Goal: Task Accomplishment & Management: Manage account settings

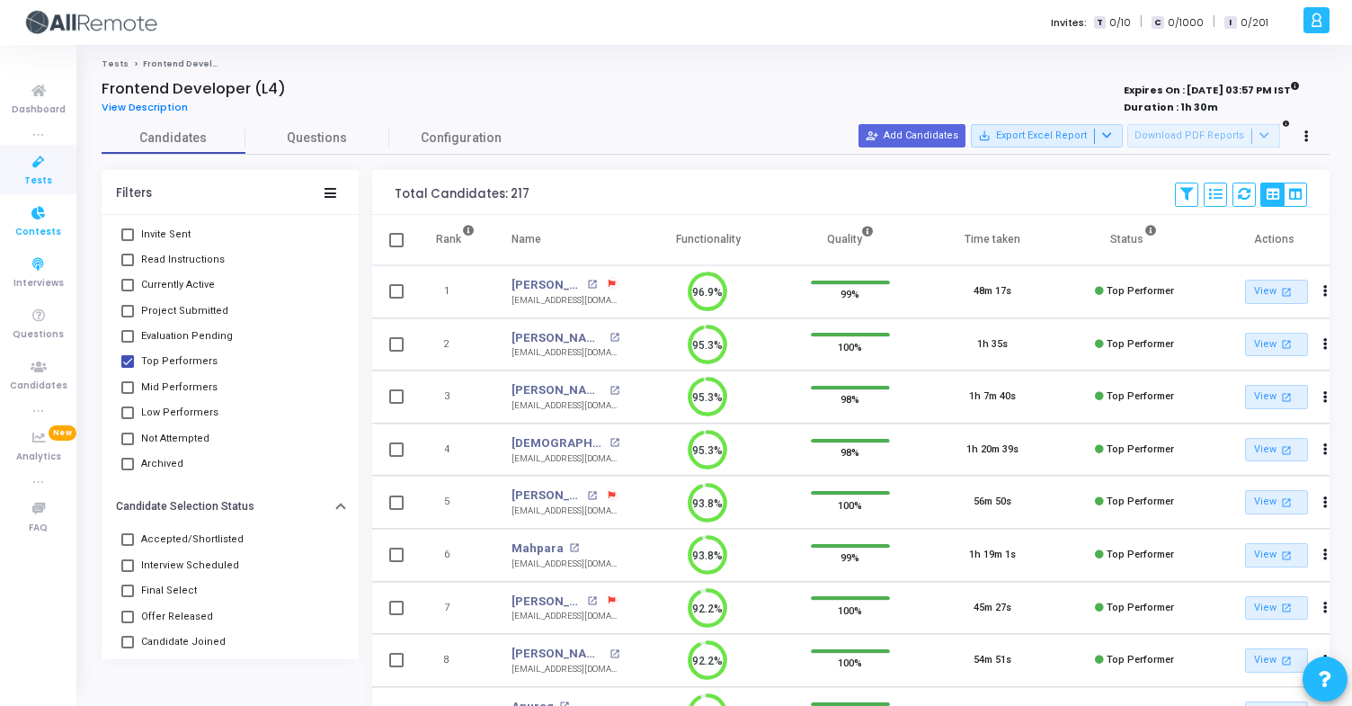
click at [4, 243] on link "Contests" at bounding box center [38, 220] width 76 height 49
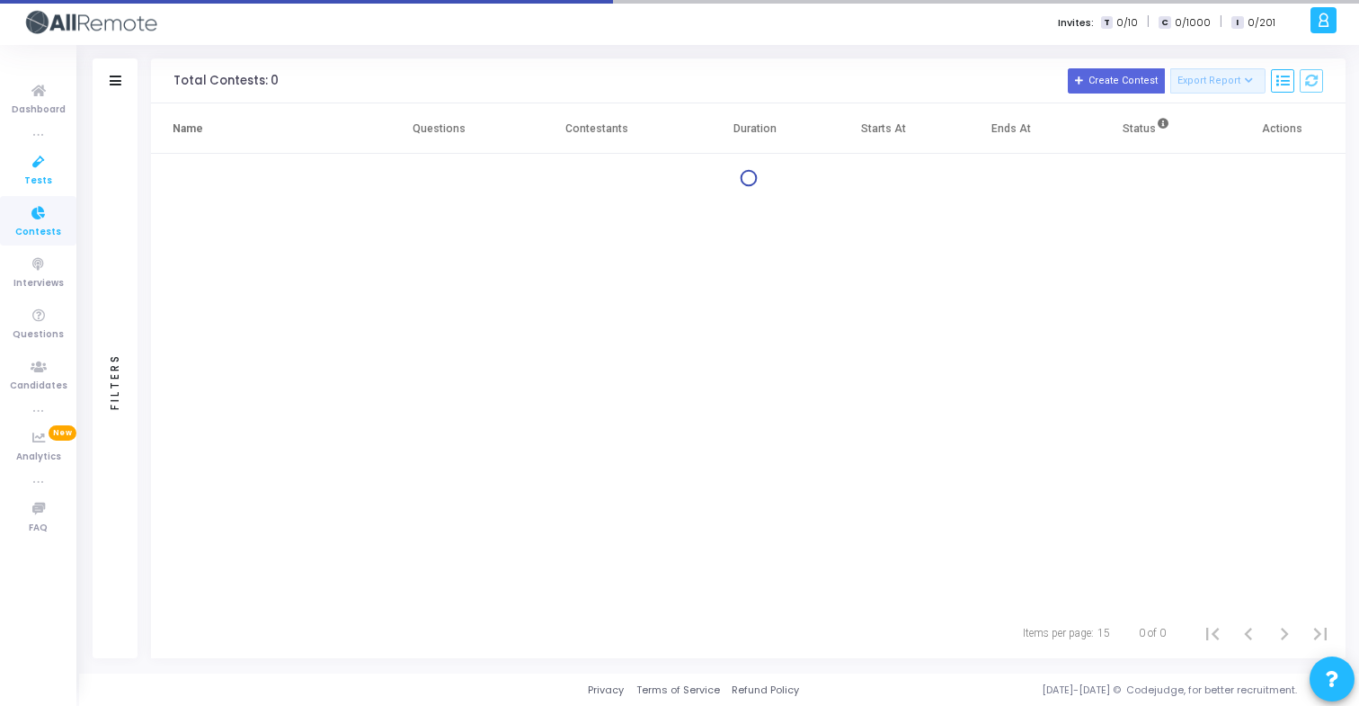
click at [36, 178] on span "Tests" at bounding box center [38, 181] width 28 height 15
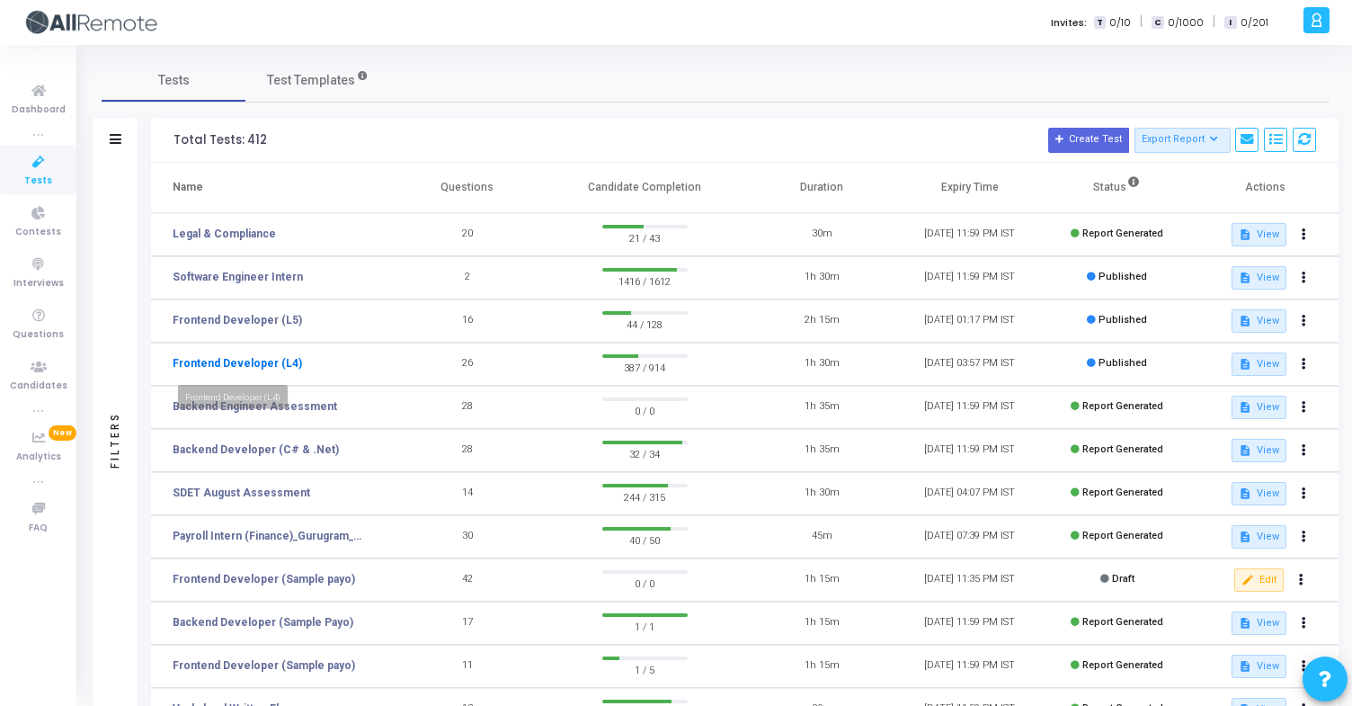
click at [277, 361] on link "Frontend Developer (L4)" at bounding box center [237, 363] width 129 height 16
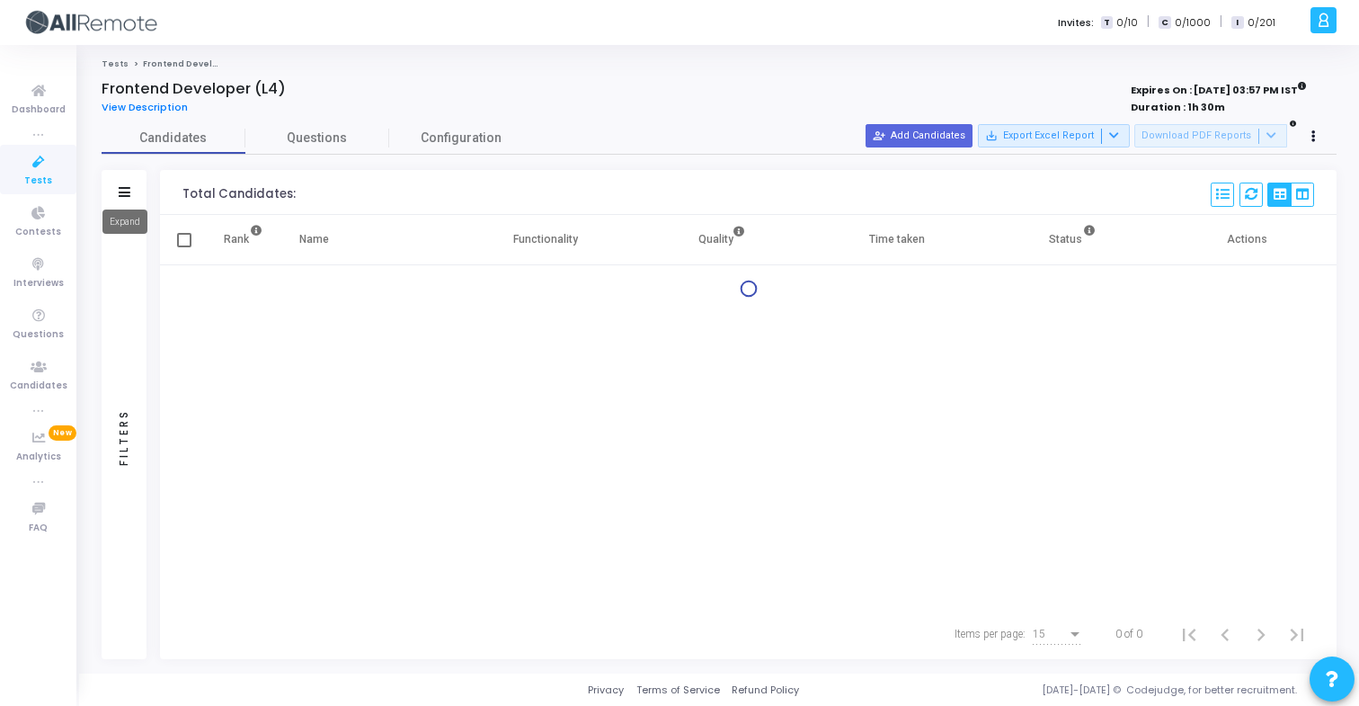
click at [129, 187] on icon at bounding box center [125, 192] width 12 height 10
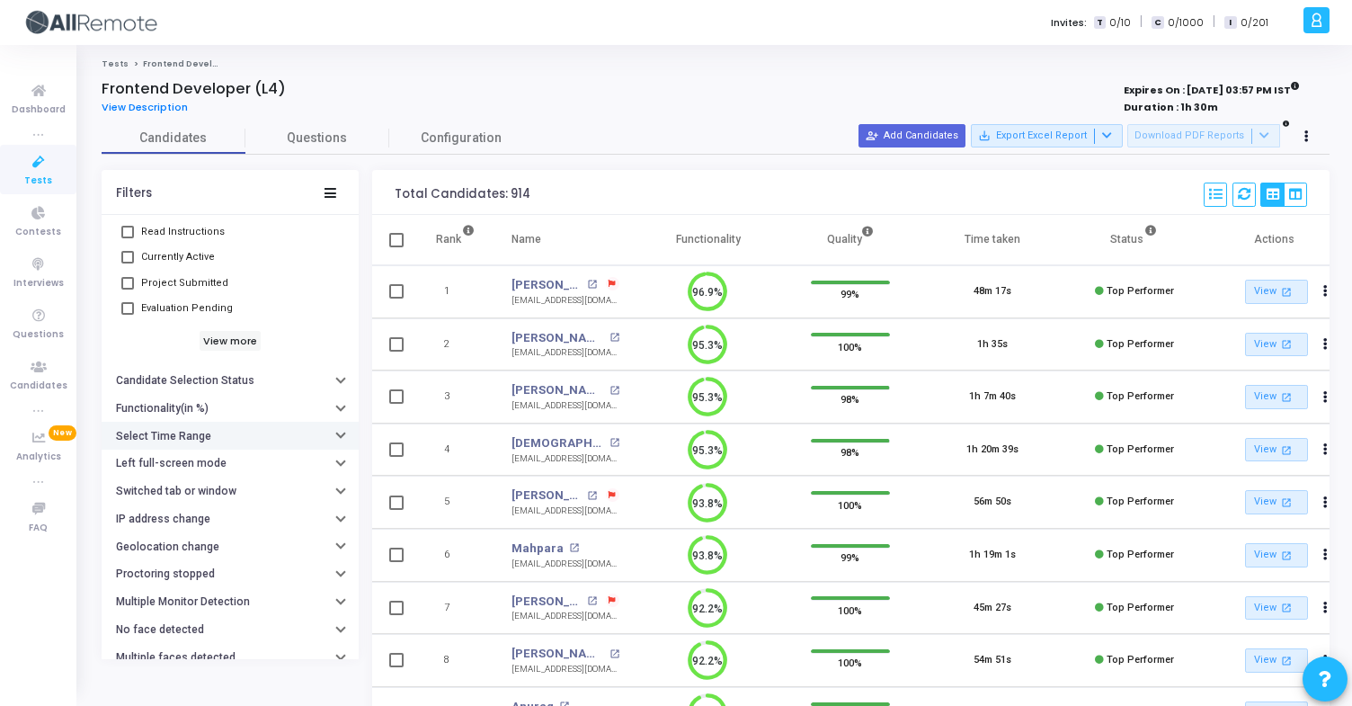
click at [233, 434] on button "Select Time Range" at bounding box center [230, 436] width 257 height 28
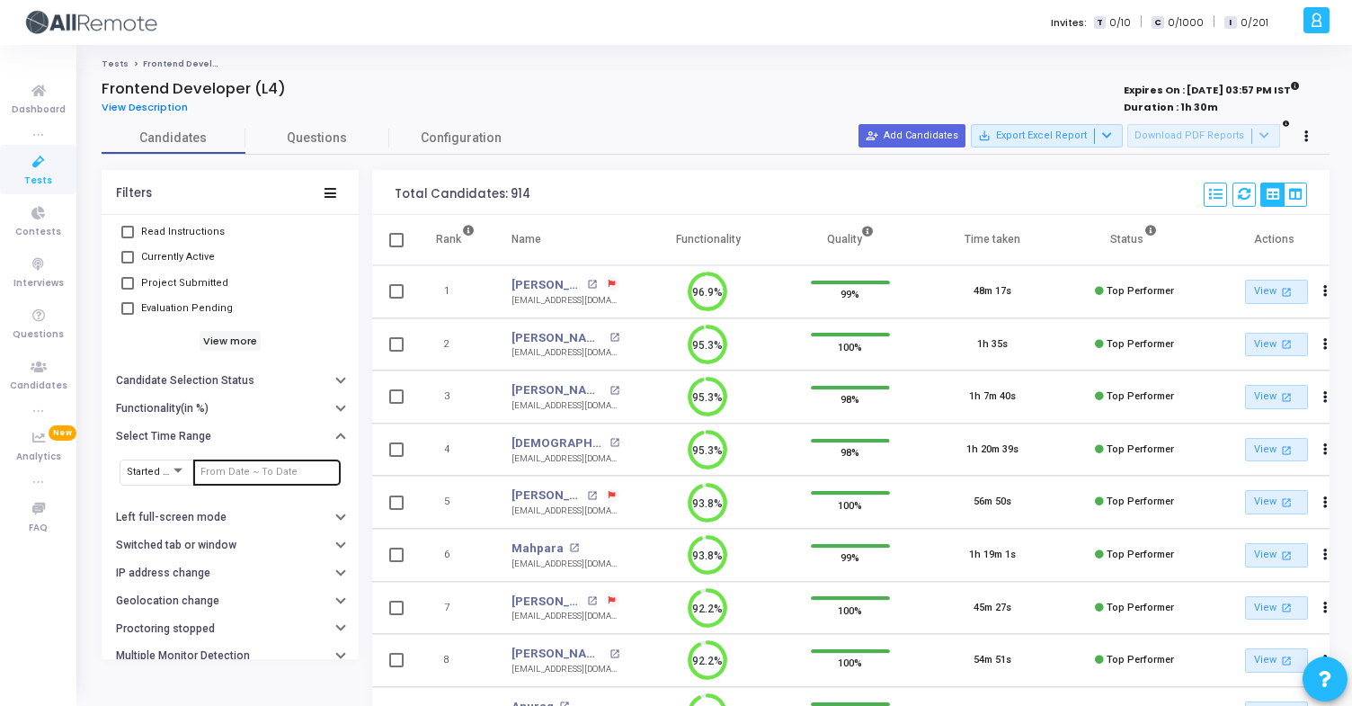
click at [251, 467] on input "text" at bounding box center [267, 472] width 133 height 11
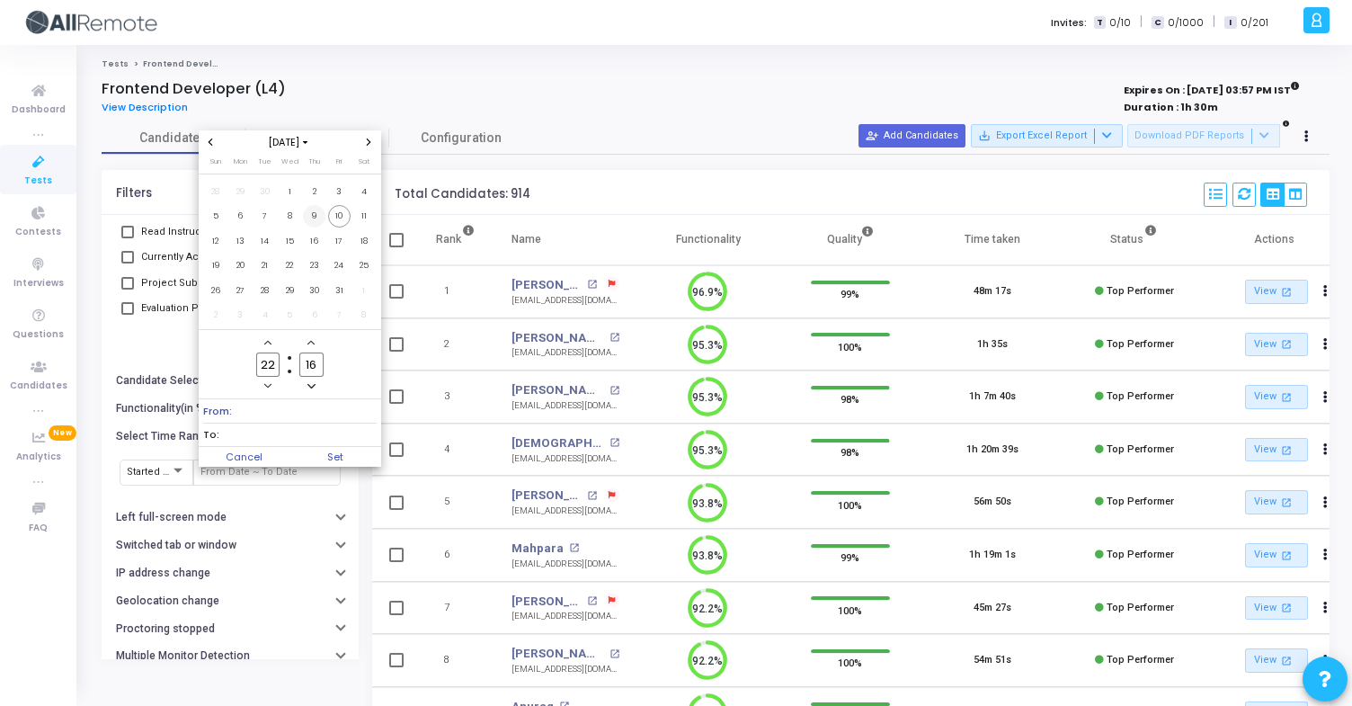
click at [309, 209] on span "9" at bounding box center [314, 216] width 22 height 22
click at [335, 215] on span "10" at bounding box center [339, 216] width 22 height 22
click at [339, 459] on span "Set" at bounding box center [336, 457] width 92 height 20
type input "[DATE] 10:16 PM - [DATE] 10:16 PM"
